Goal: Information Seeking & Learning: Learn about a topic

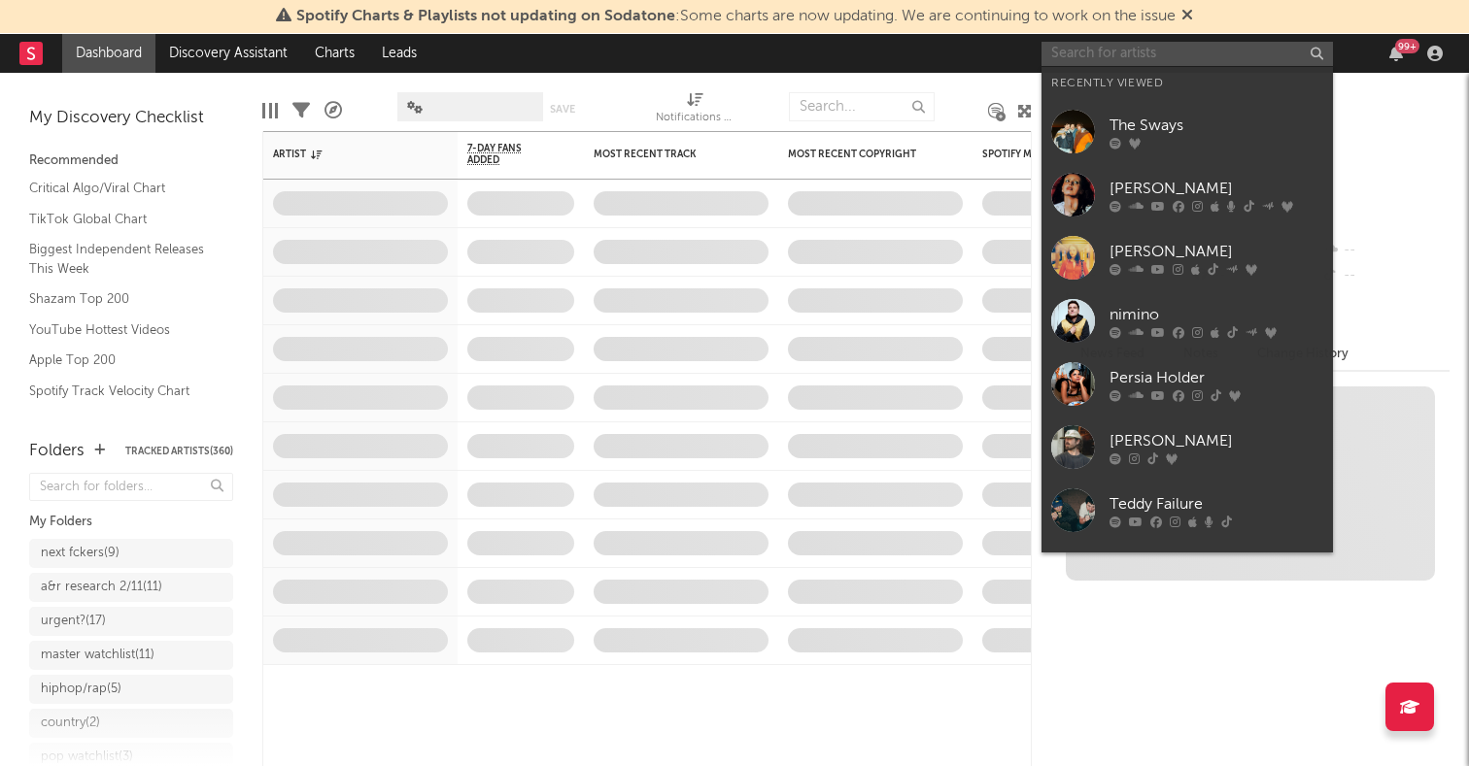
click at [1109, 64] on input "text" at bounding box center [1186, 54] width 291 height 24
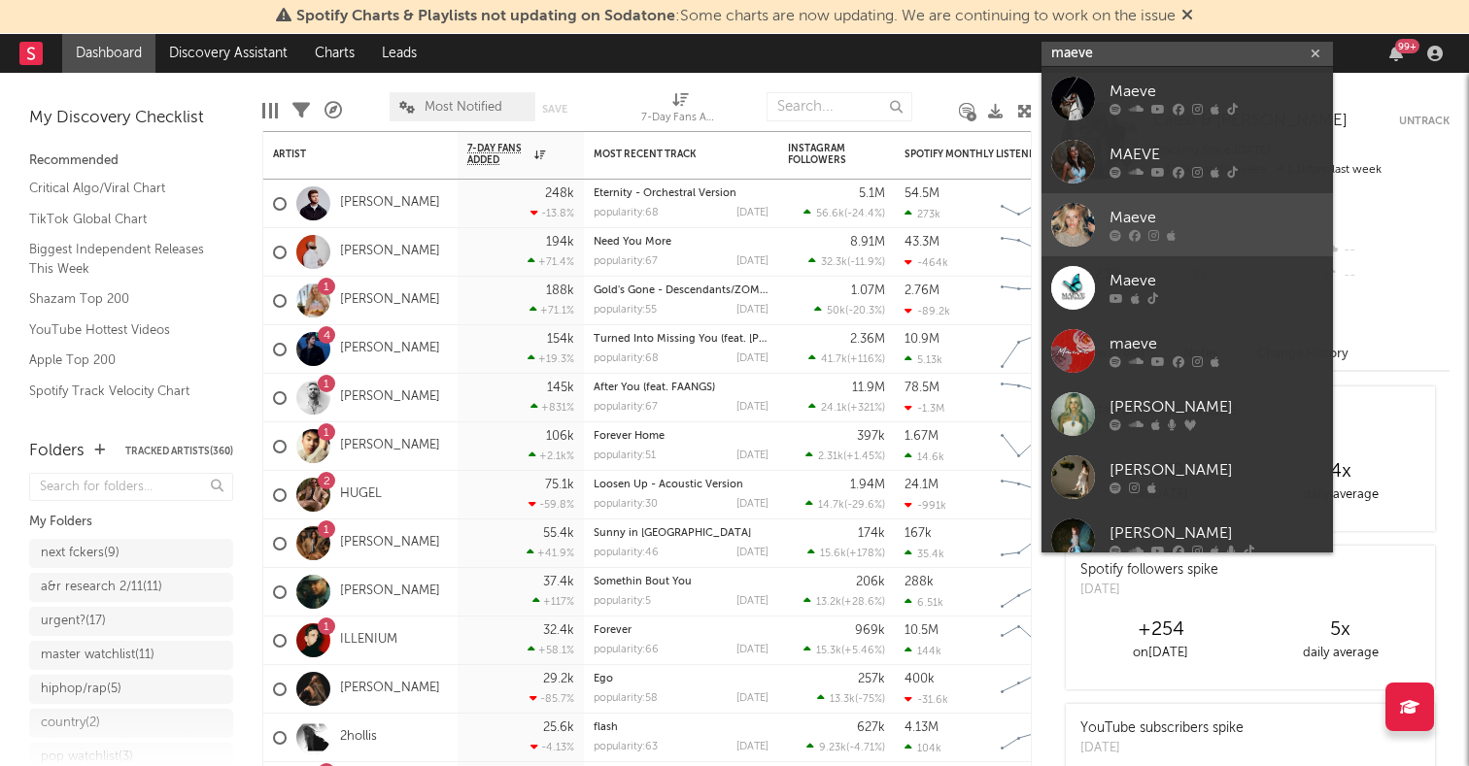
type input "maeve"
click at [1080, 220] on div at bounding box center [1073, 225] width 44 height 44
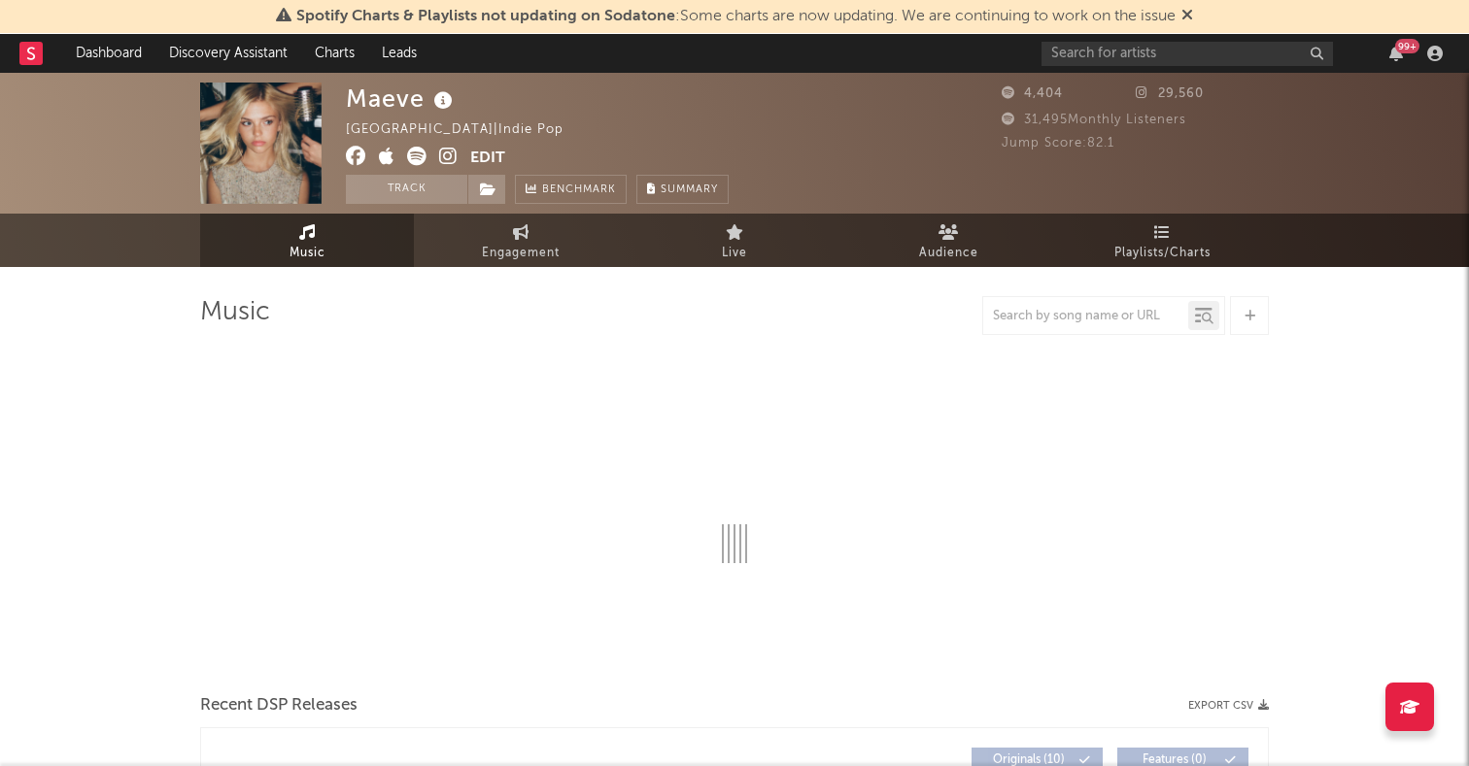
select select "1w"
